Goal: Browse casually: Explore the website without a specific task or goal

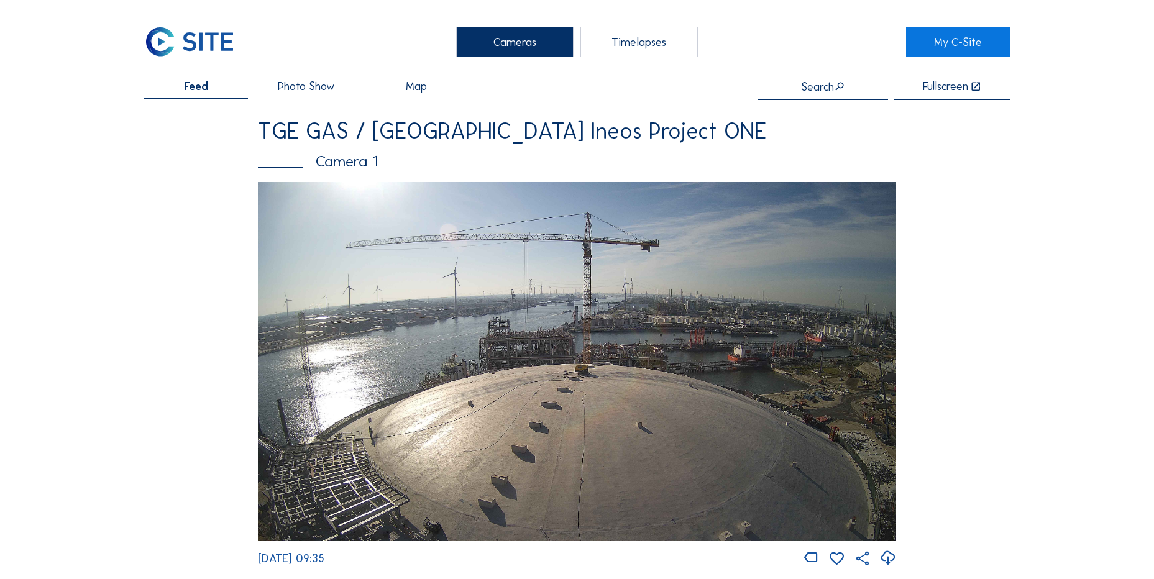
scroll to position [1118, 0]
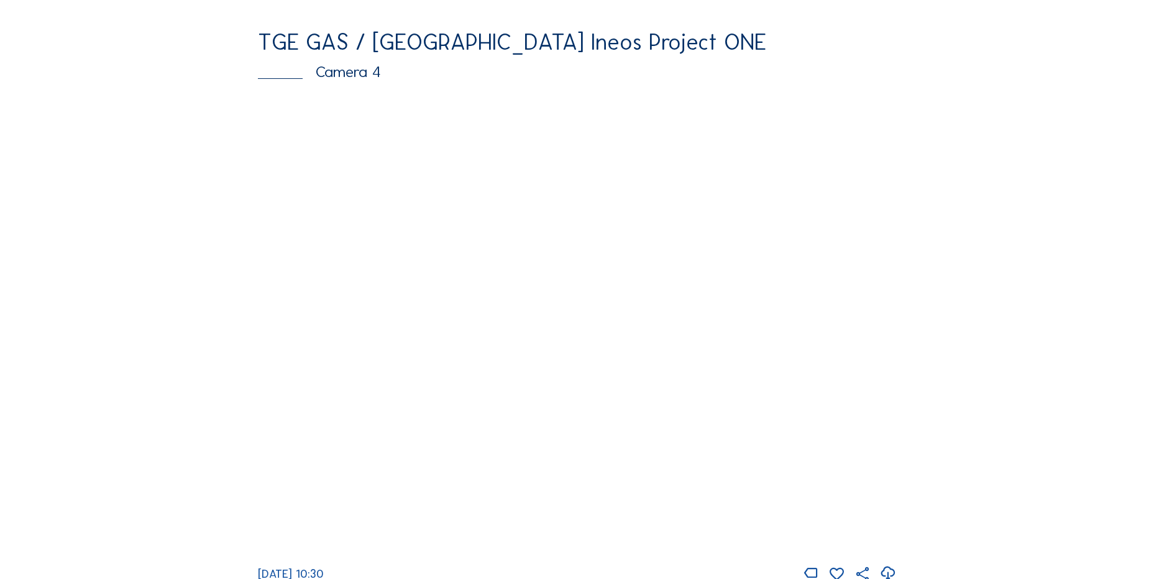
scroll to position [1118, 0]
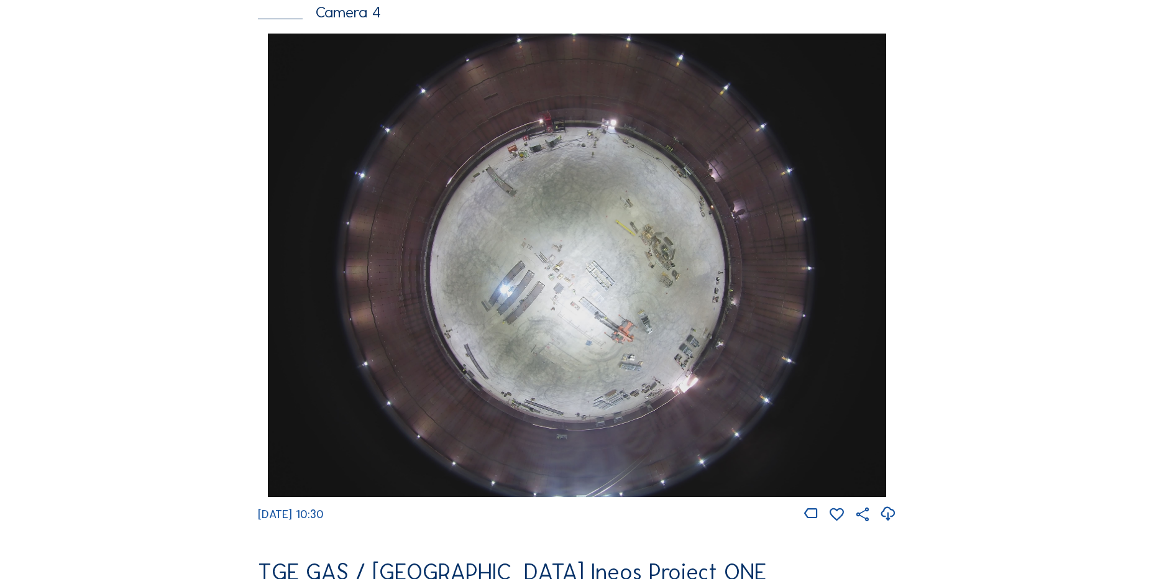
click at [889, 520] on icon at bounding box center [887, 514] width 17 height 21
click at [111, 280] on div "Cameras Timelapses My C-Site Feed Photo Show Map Search Fullscreen TGE GAS / An…" at bounding box center [577, 270] width 1154 height 2776
click at [175, 359] on div "Feed Photo Show Map Search Fullscreen TGE GAS / Antwerpen Ineos Project ONE Cam…" at bounding box center [576, 37] width 865 height 2150
click at [159, 353] on div "Feed Photo Show Map Search Fullscreen TGE GAS / Antwerpen Ineos Project ONE Cam…" at bounding box center [576, 37] width 865 height 2150
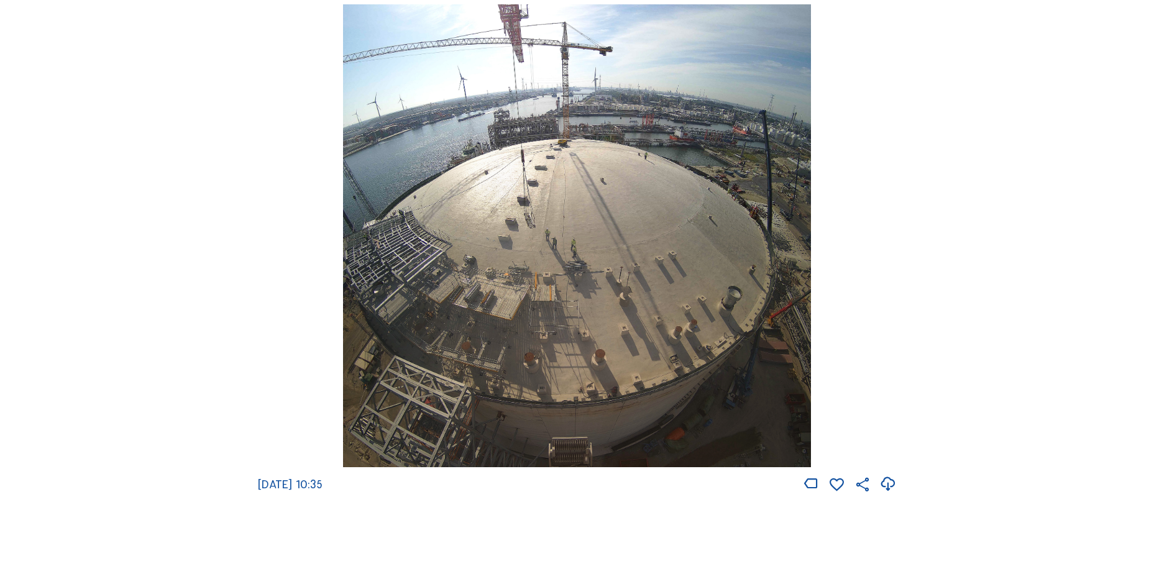
scroll to position [1740, 0]
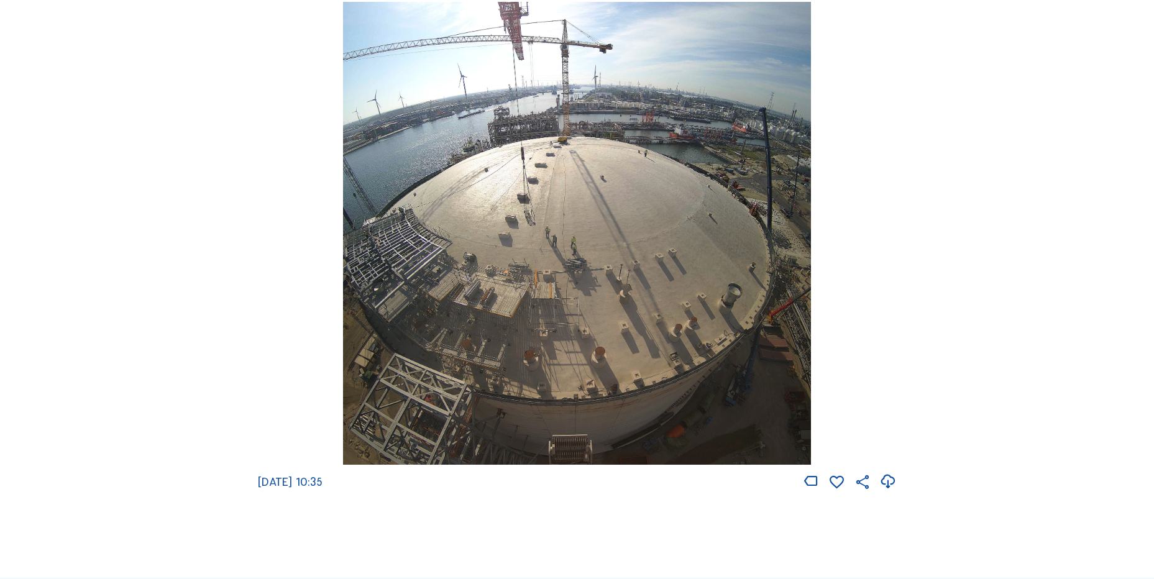
click at [887, 492] on icon at bounding box center [887, 482] width 17 height 21
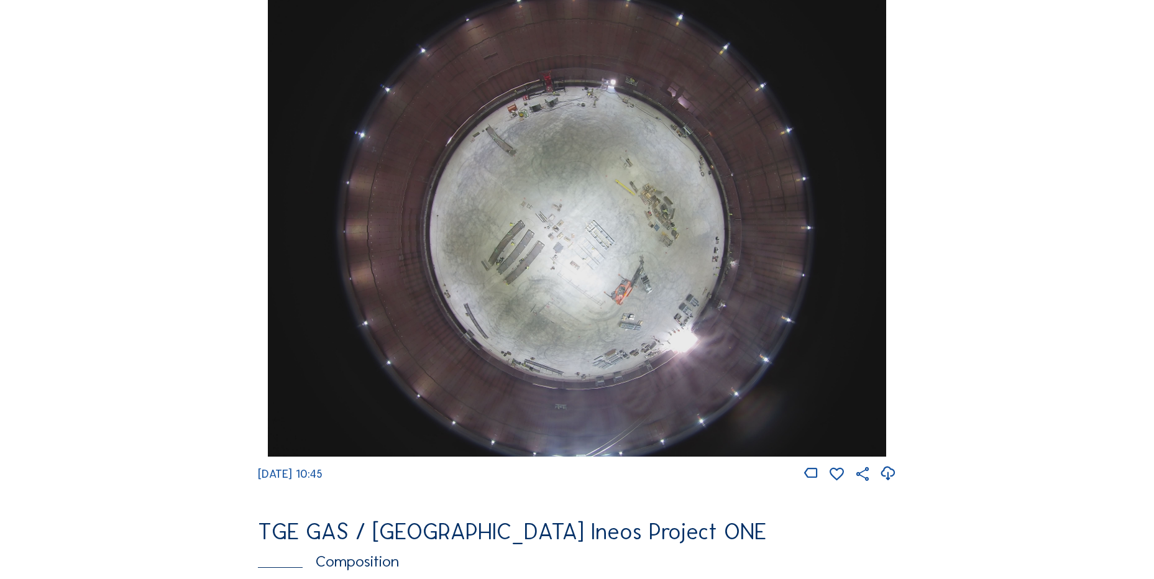
scroll to position [1180, 0]
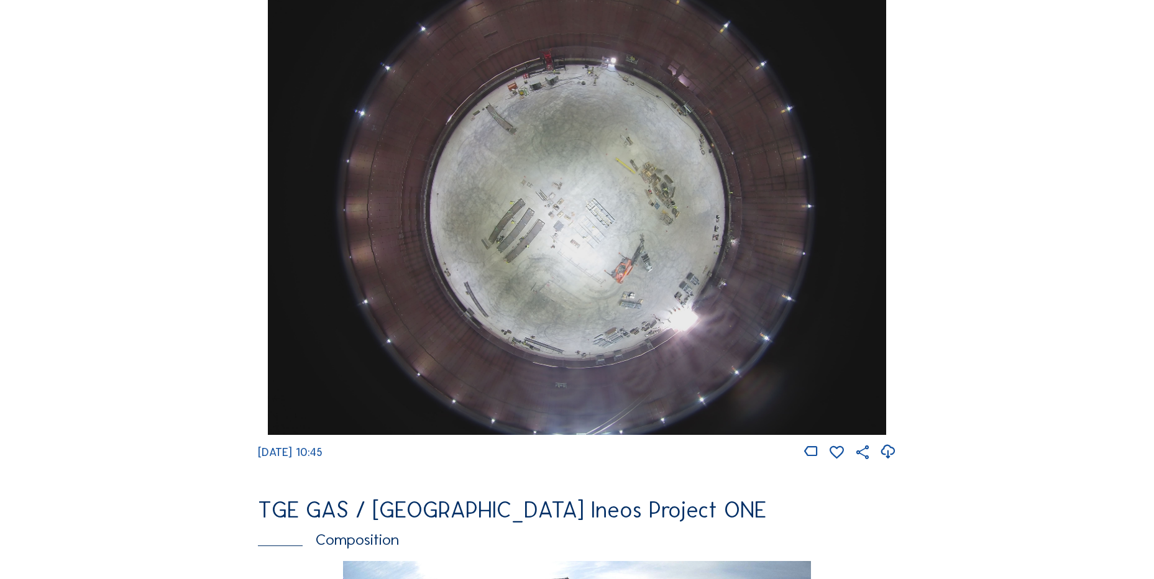
click at [889, 462] on icon at bounding box center [887, 452] width 17 height 21
click at [127, 283] on div "Cameras Timelapses My C-Site Feed Photo Show Map Search Fullscreen TGE GAS / An…" at bounding box center [577, 208] width 1154 height 2776
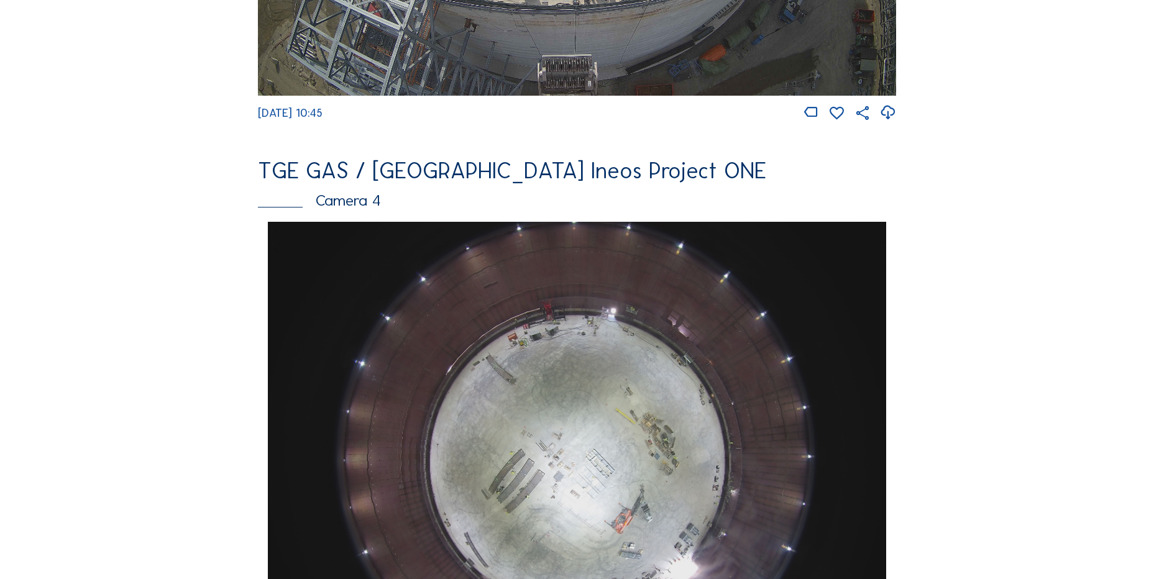
scroll to position [1118, 0]
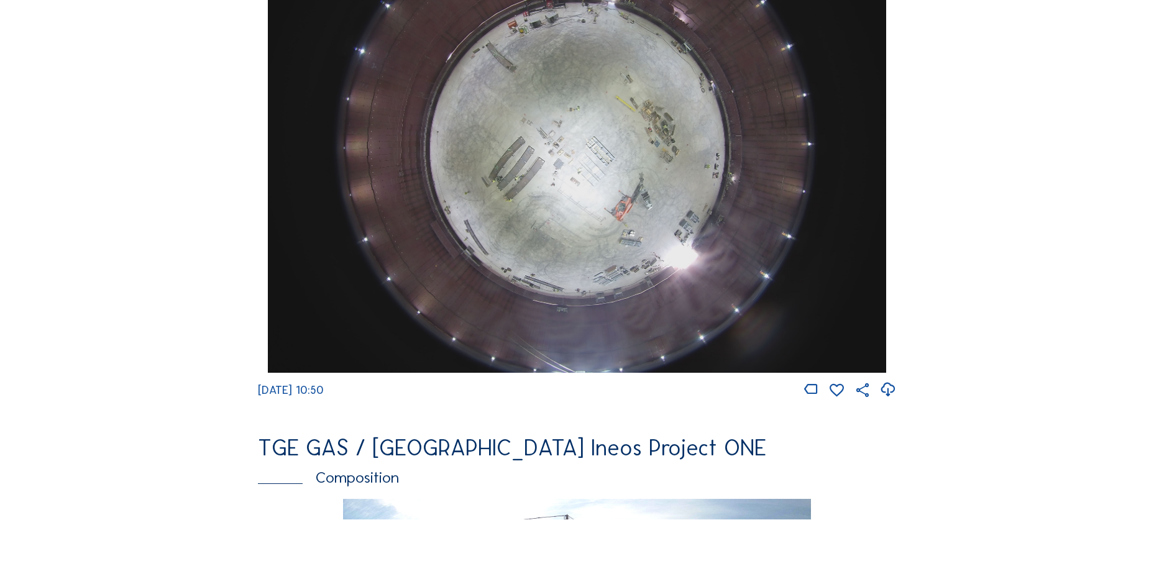
scroll to position [932, 0]
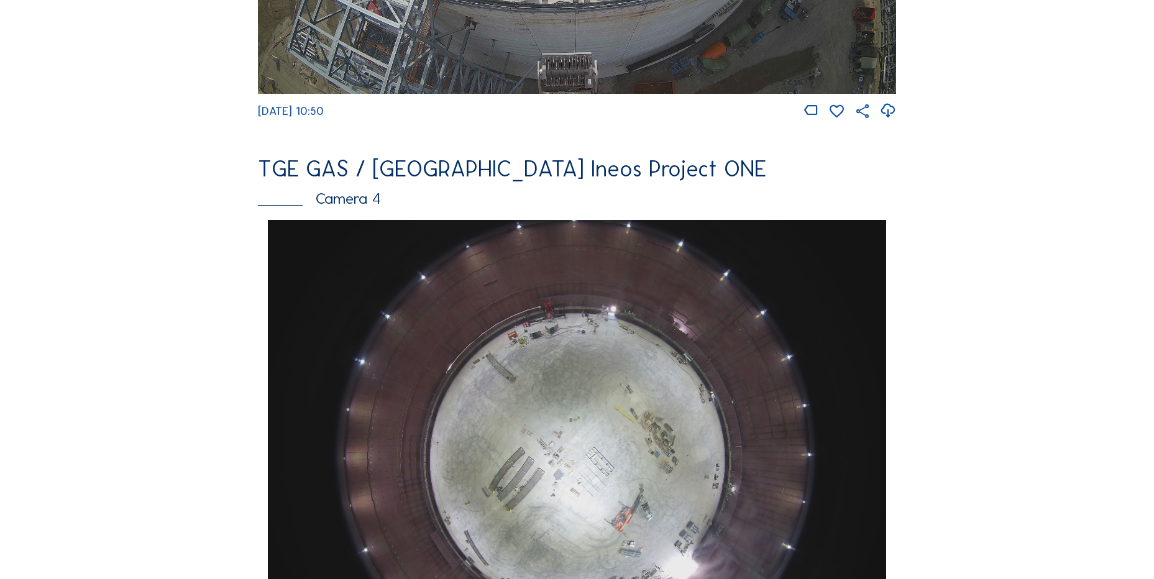
click at [201, 268] on div "Feed Photo Show Map Search Fullscreen TGE GAS / Antwerpen Ineos Project ONE Cam…" at bounding box center [576, 224] width 865 height 2150
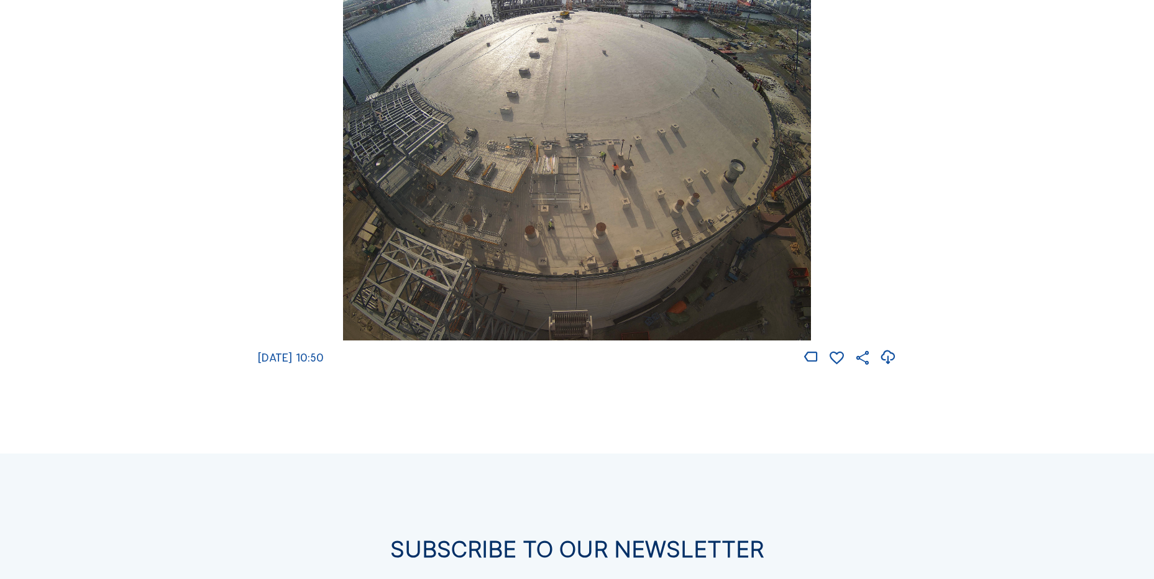
scroll to position [1615, 0]
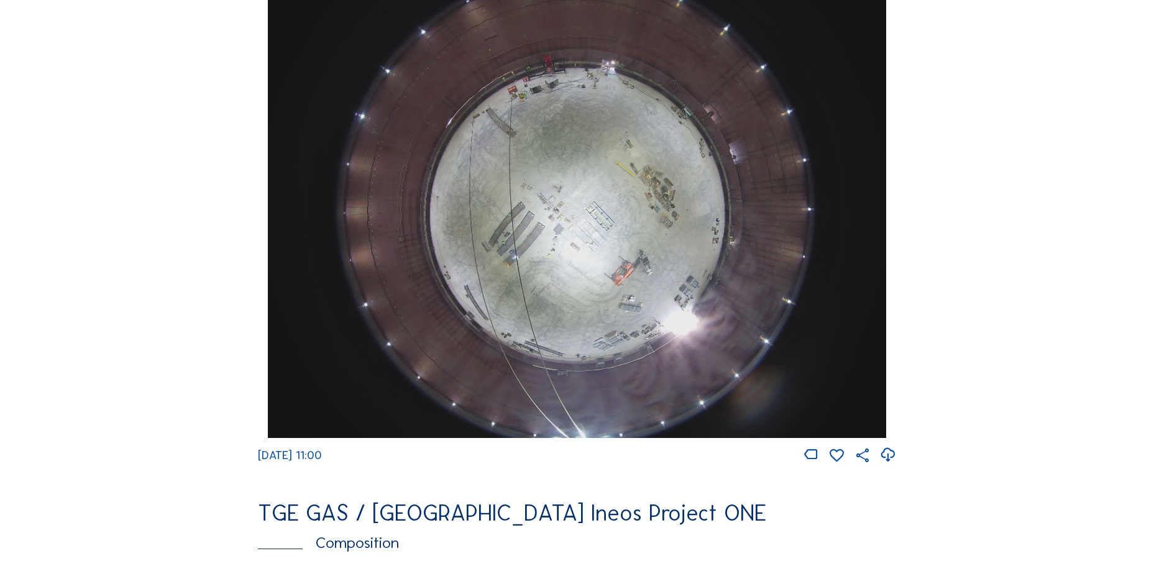
scroll to position [1180, 0]
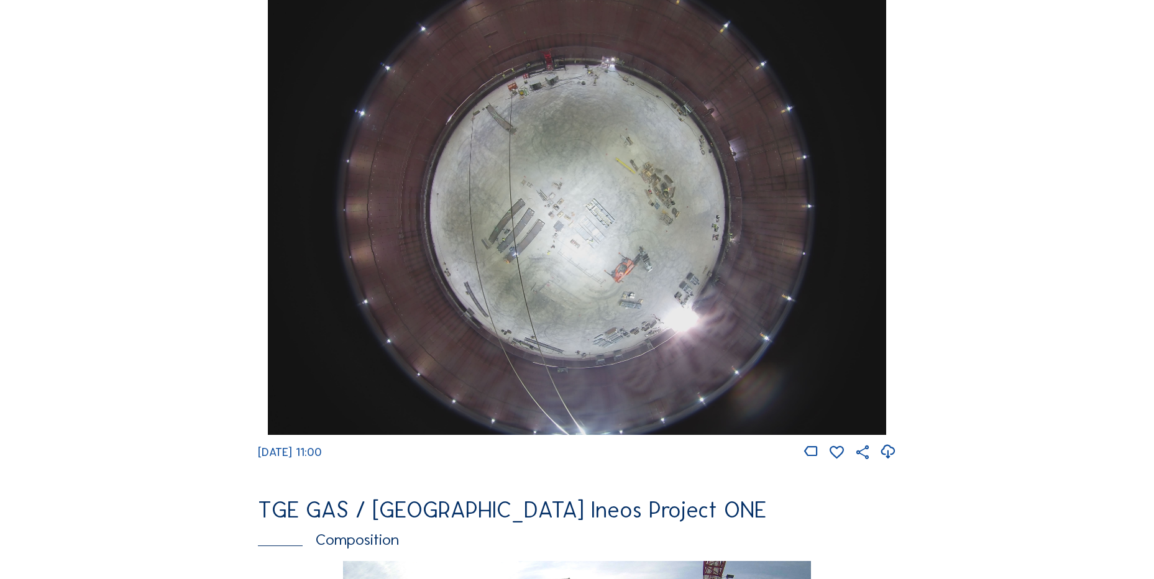
click at [887, 462] on icon at bounding box center [887, 452] width 17 height 21
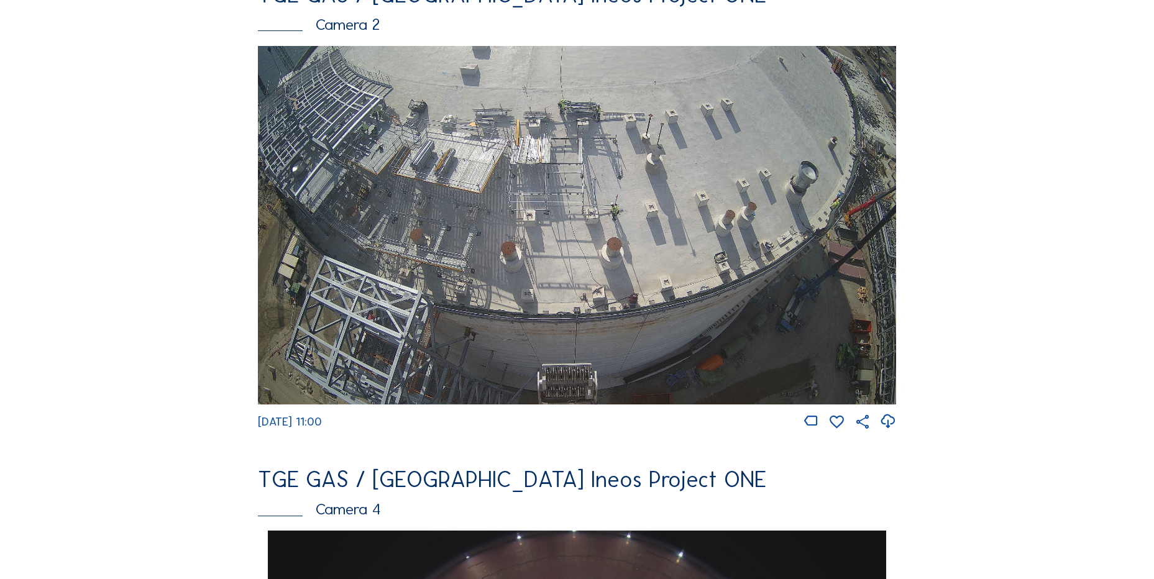
scroll to position [1056, 0]
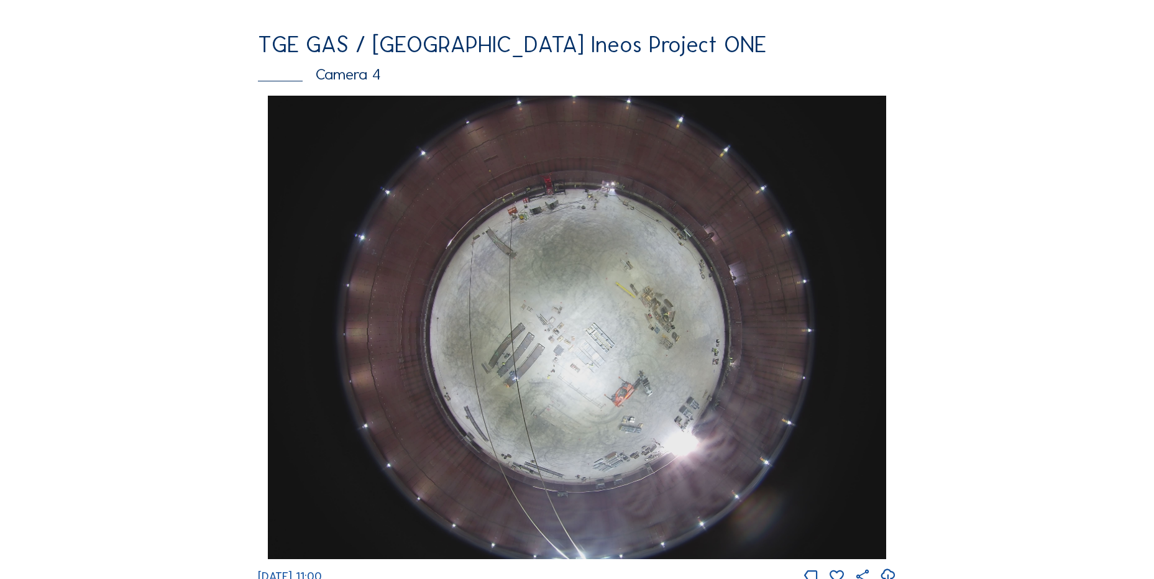
drag, startPoint x: 6, startPoint y: 206, endPoint x: 16, endPoint y: 201, distance: 11.4
click at [6, 206] on div "Cameras Timelapses My C-Site Feed Photo Show Map Search Fullscreen TGE GAS / An…" at bounding box center [577, 332] width 1154 height 2776
click at [94, 175] on div "Cameras Timelapses My C-Site Feed Photo Show Map Search Fullscreen TGE GAS / An…" at bounding box center [577, 332] width 1154 height 2776
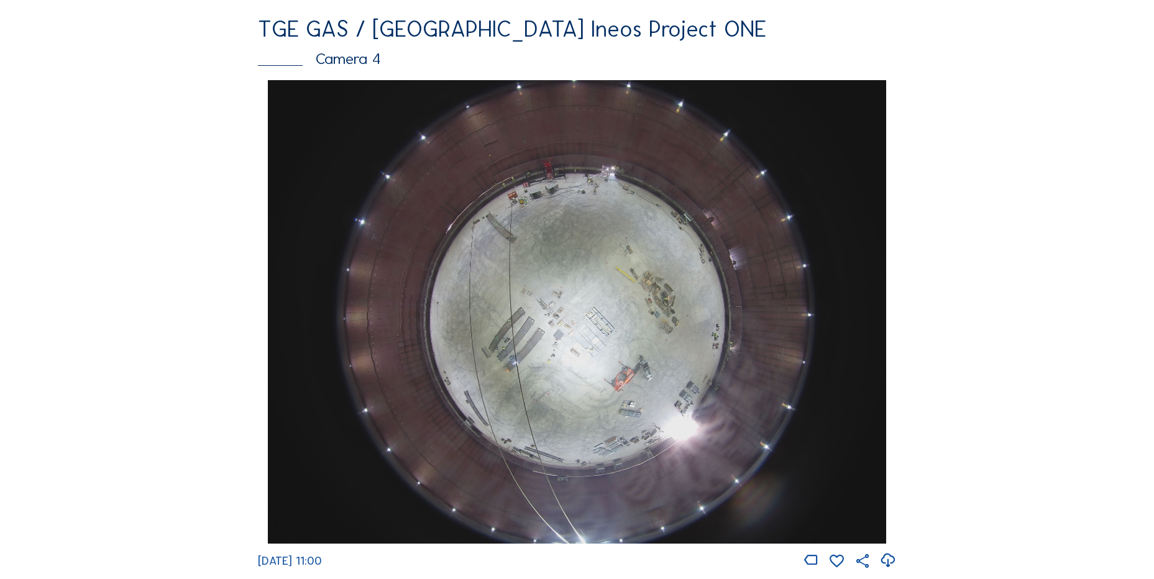
scroll to position [1367, 0]
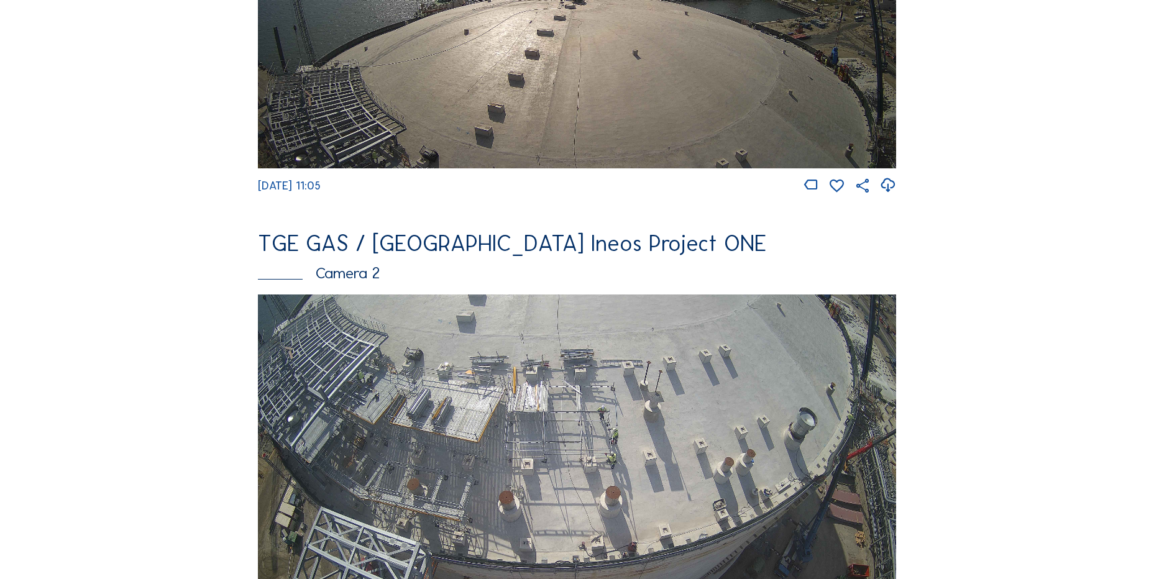
scroll to position [62, 0]
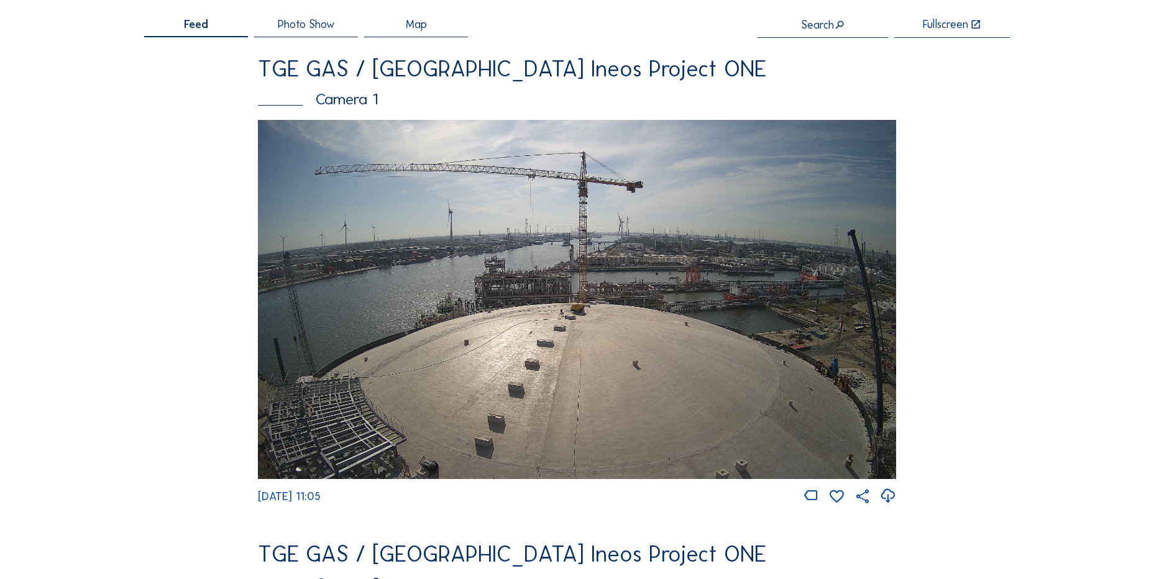
click at [896, 505] on icon at bounding box center [887, 496] width 17 height 21
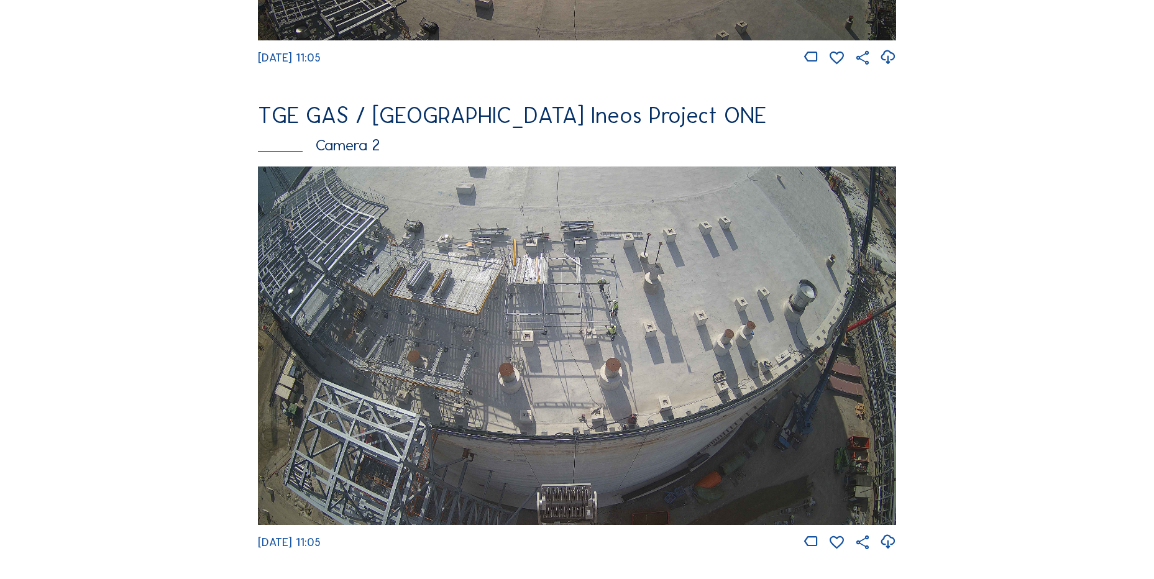
scroll to position [311, 0]
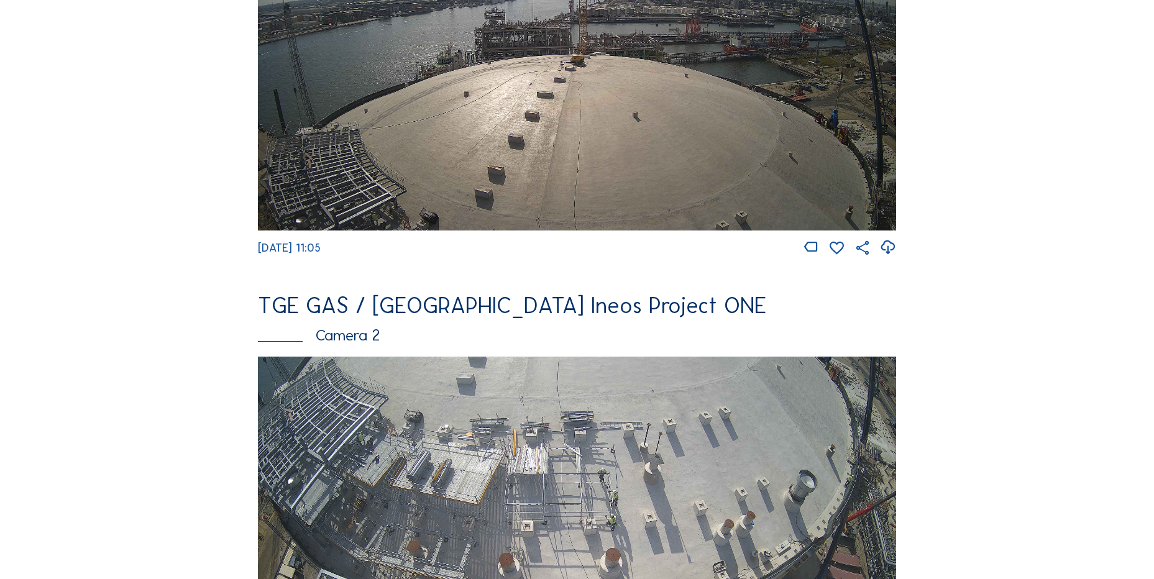
drag, startPoint x: 175, startPoint y: 148, endPoint x: 109, endPoint y: 154, distance: 66.1
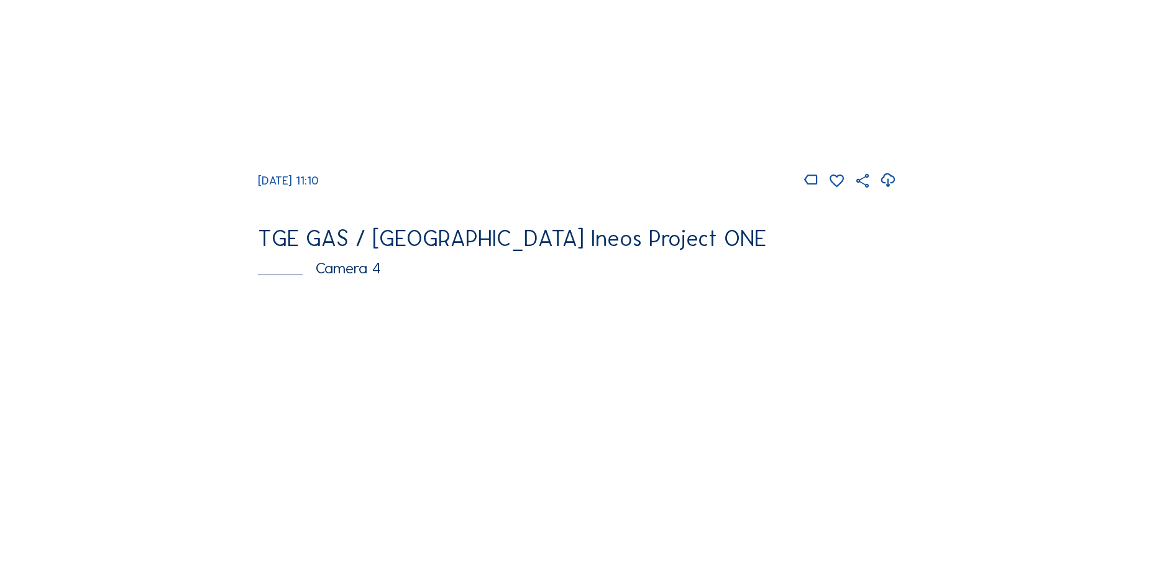
scroll to position [994, 0]
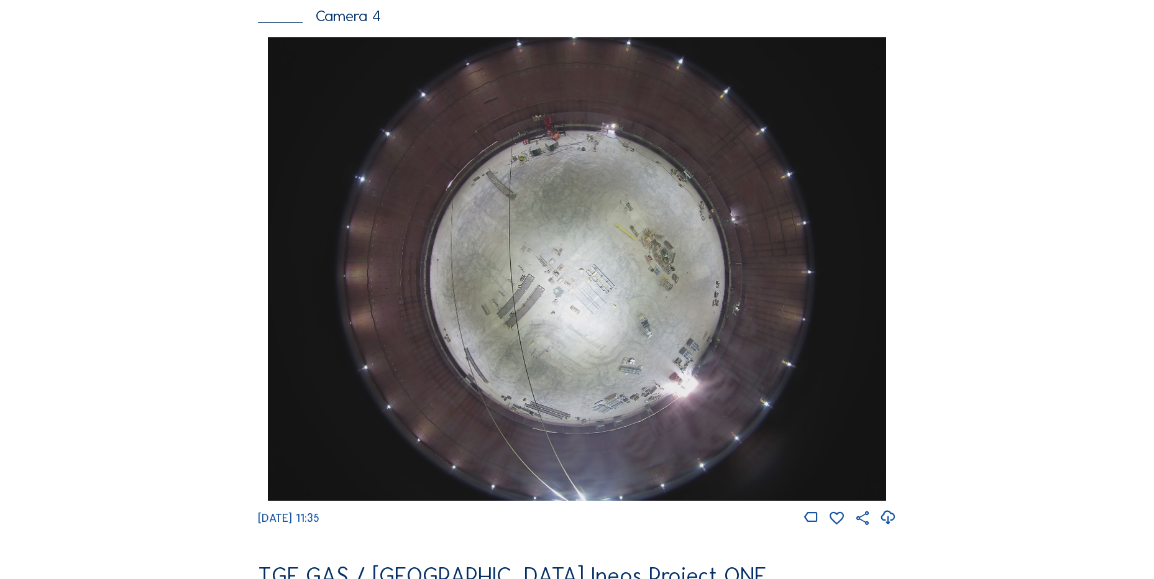
scroll to position [1180, 0]
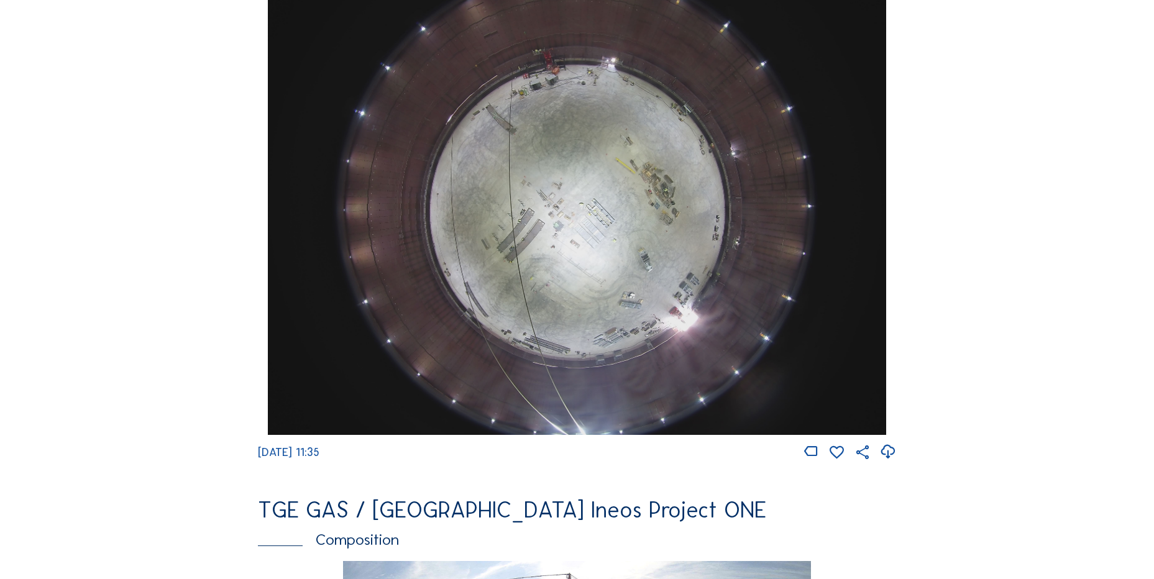
click at [892, 462] on icon at bounding box center [887, 452] width 17 height 21
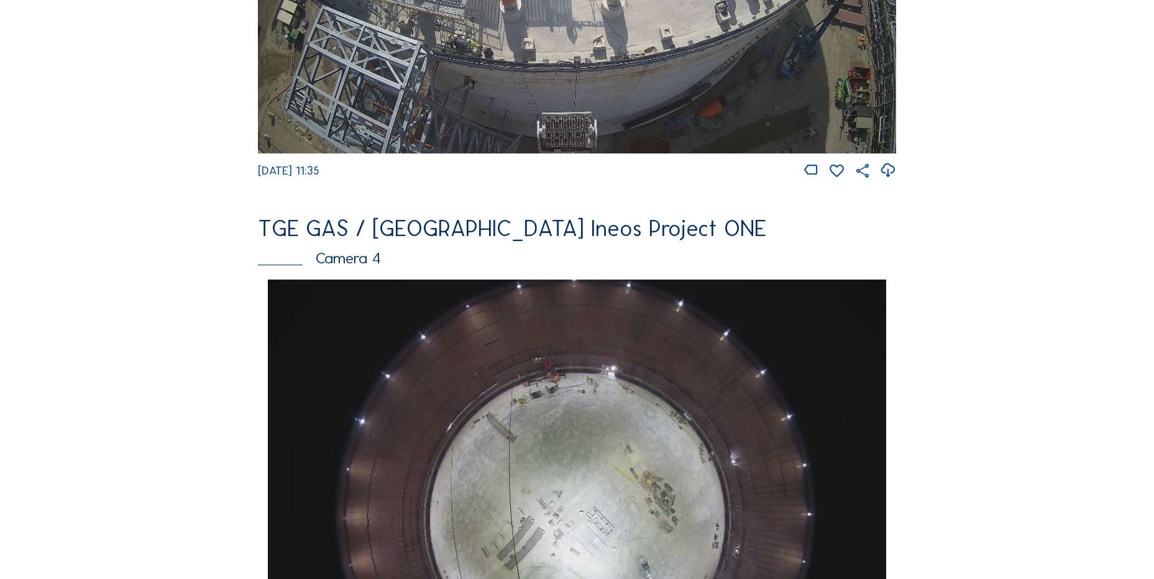
scroll to position [559, 0]
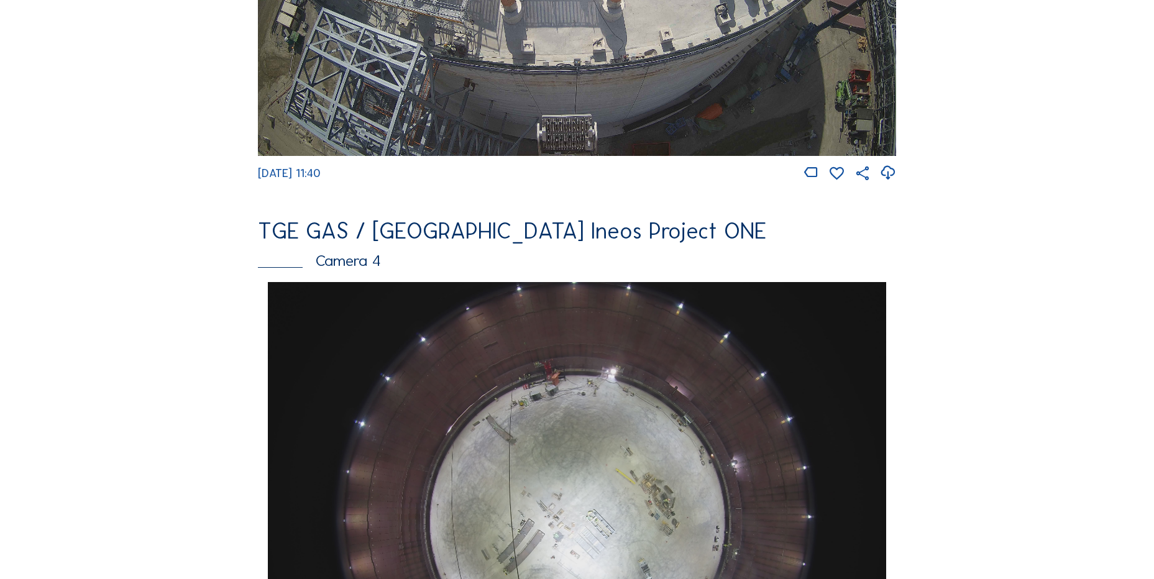
scroll to position [497, 0]
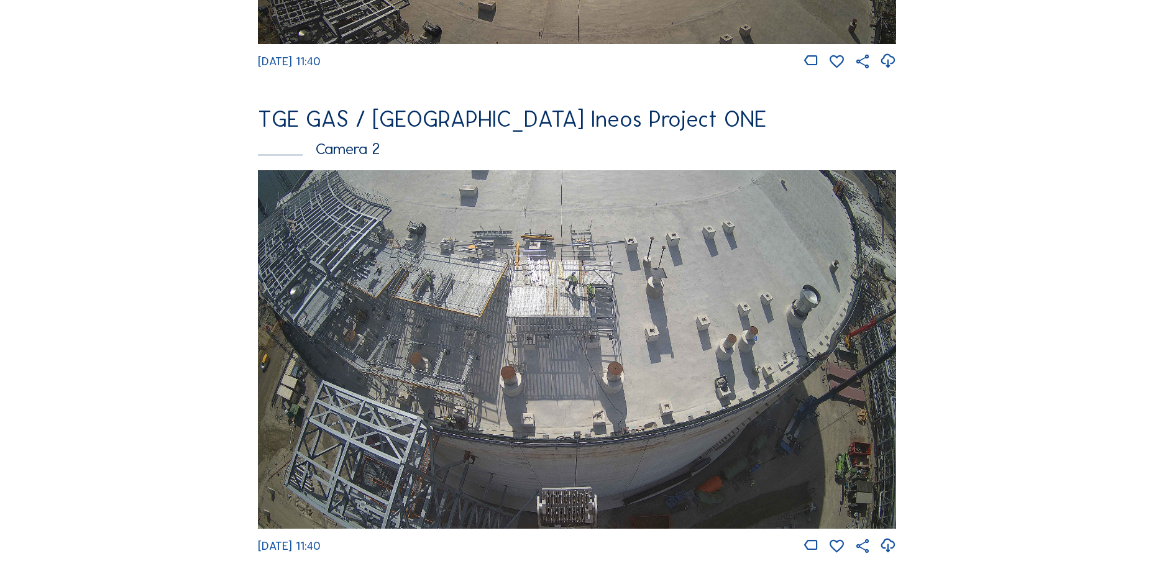
click at [891, 554] on icon at bounding box center [887, 546] width 17 height 21
drag, startPoint x: 132, startPoint y: 262, endPoint x: 142, endPoint y: 265, distance: 11.0
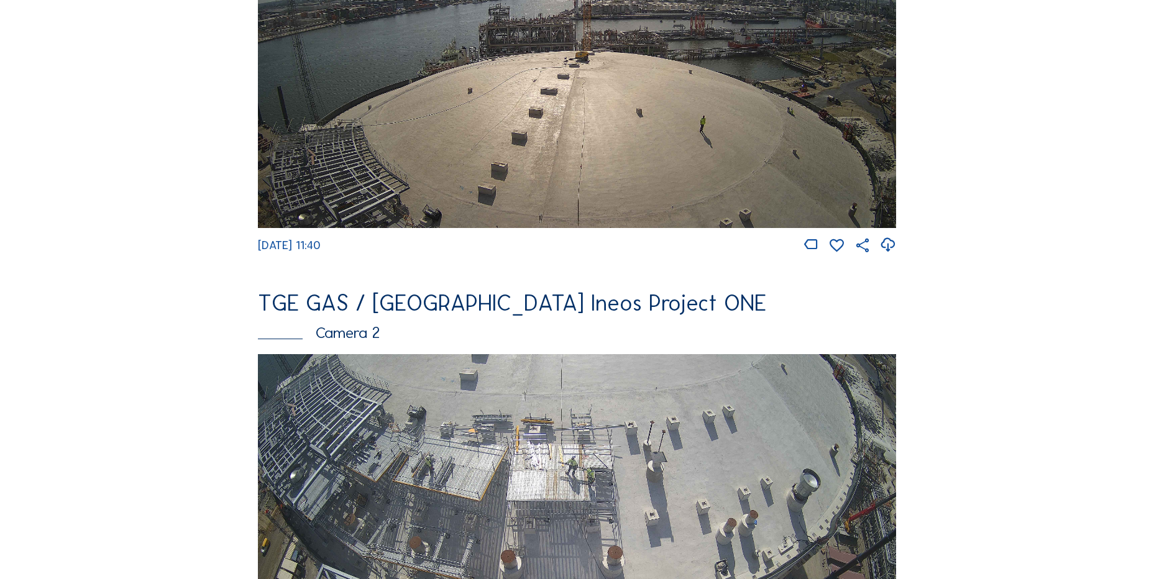
scroll to position [124, 0]
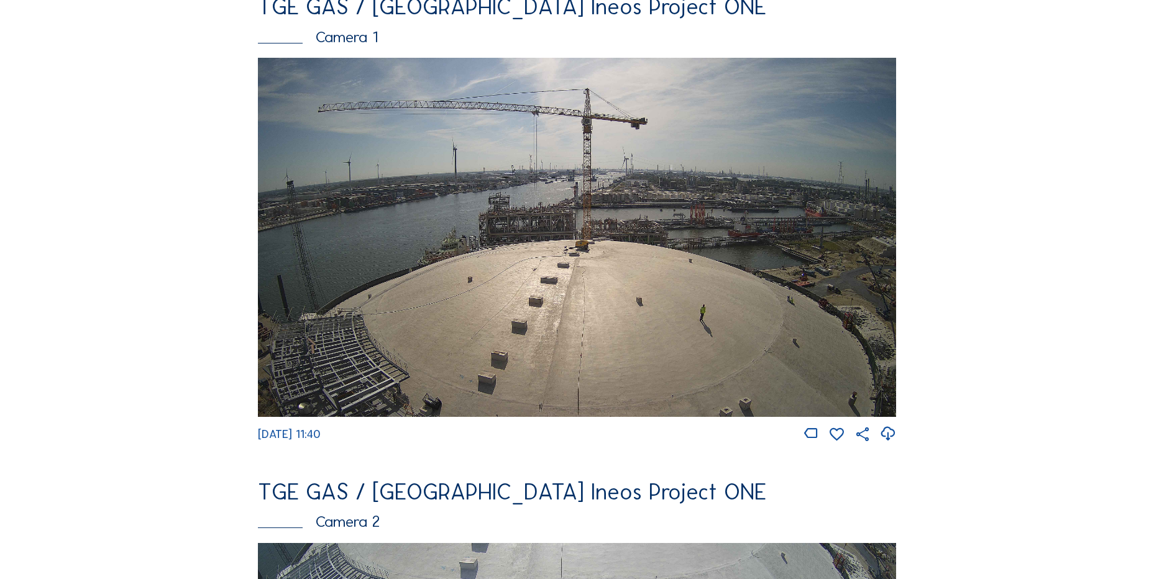
click at [883, 436] on icon at bounding box center [887, 434] width 17 height 21
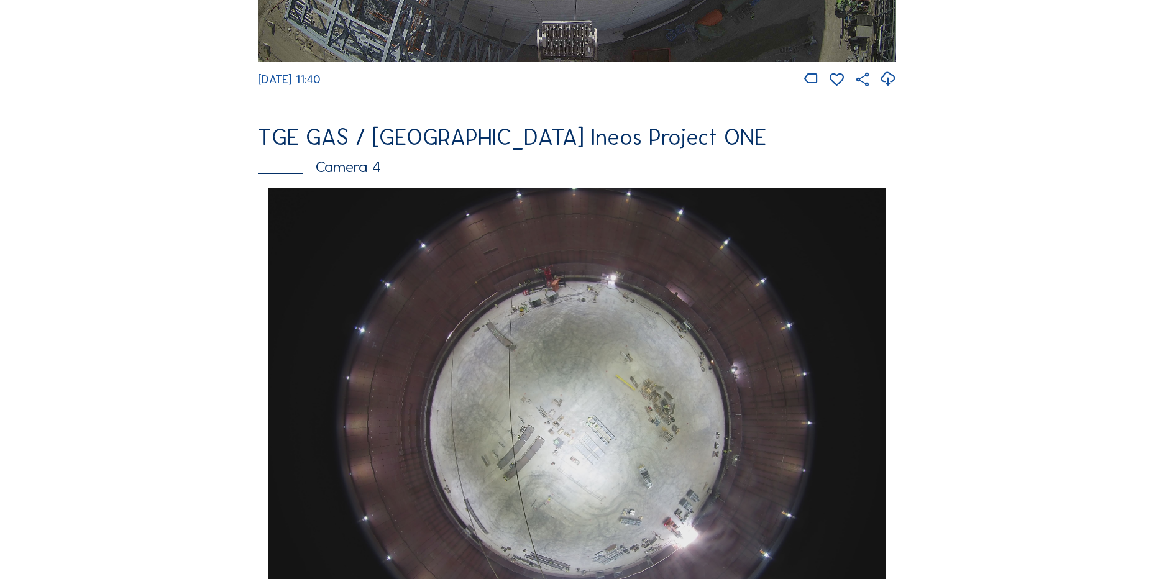
scroll to position [1118, 0]
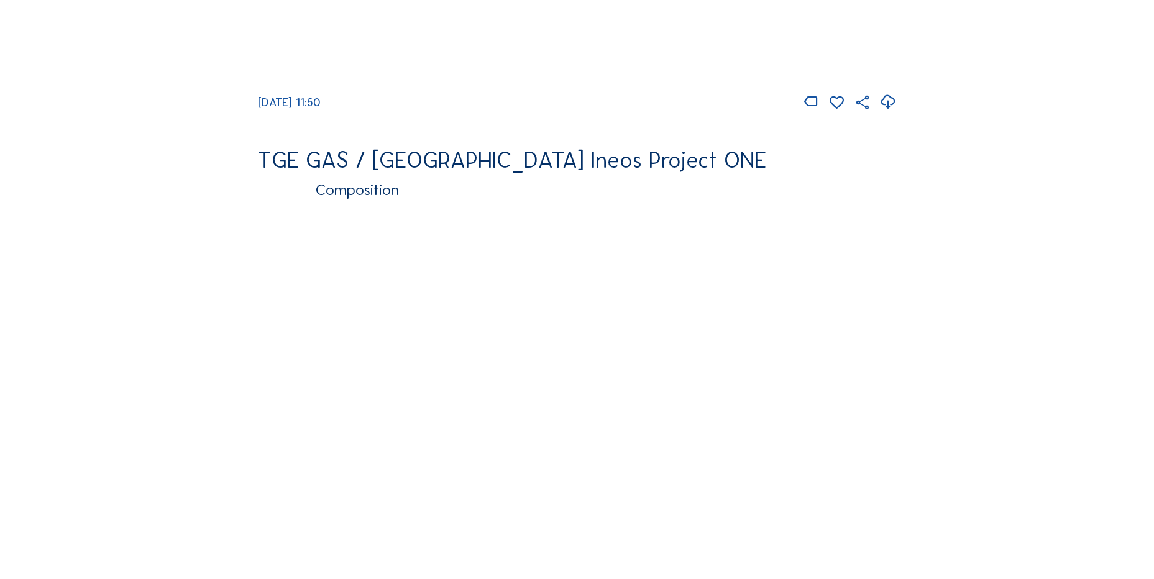
scroll to position [1615, 0]
